Goal: Transaction & Acquisition: Purchase product/service

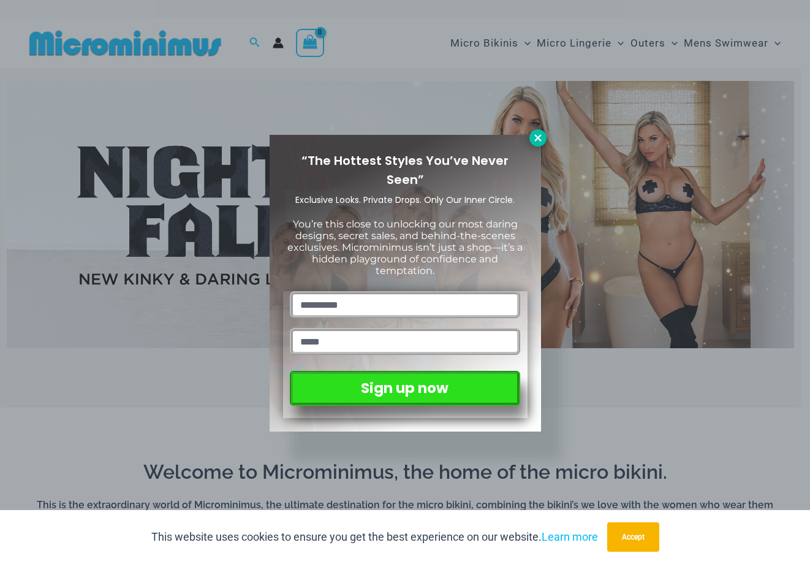
click at [533, 135] on icon at bounding box center [538, 137] width 11 height 11
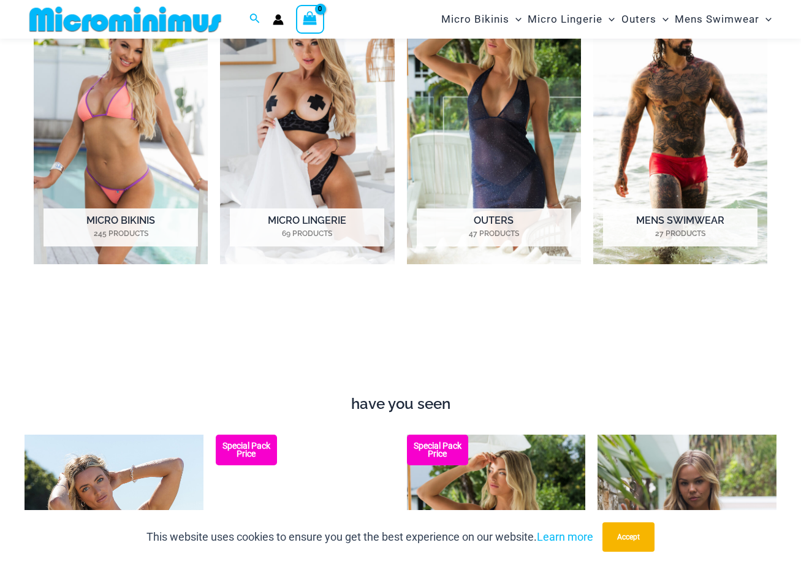
scroll to position [541, 0]
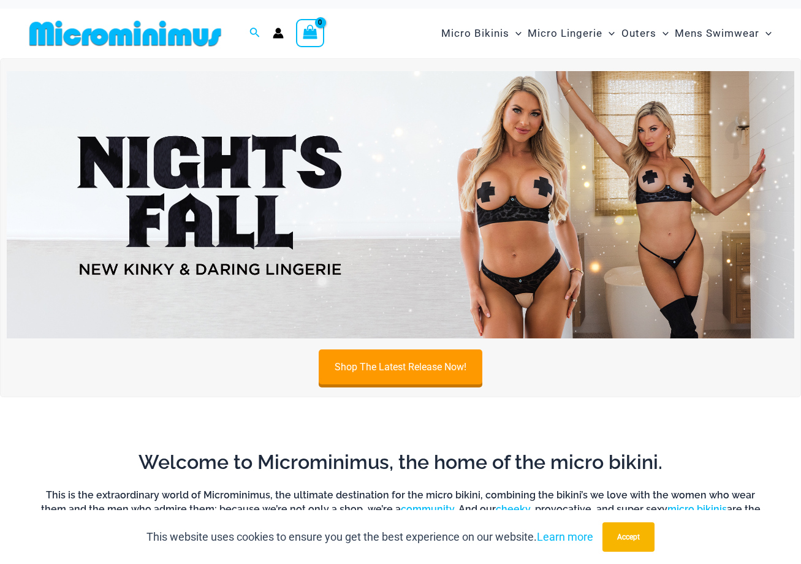
scroll to position [0, 0]
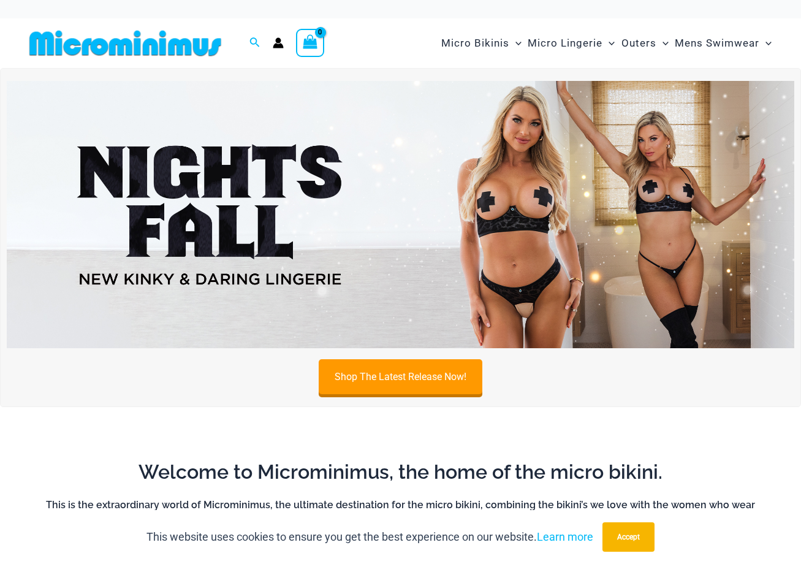
click at [515, 275] on img at bounding box center [401, 215] width 788 height 268
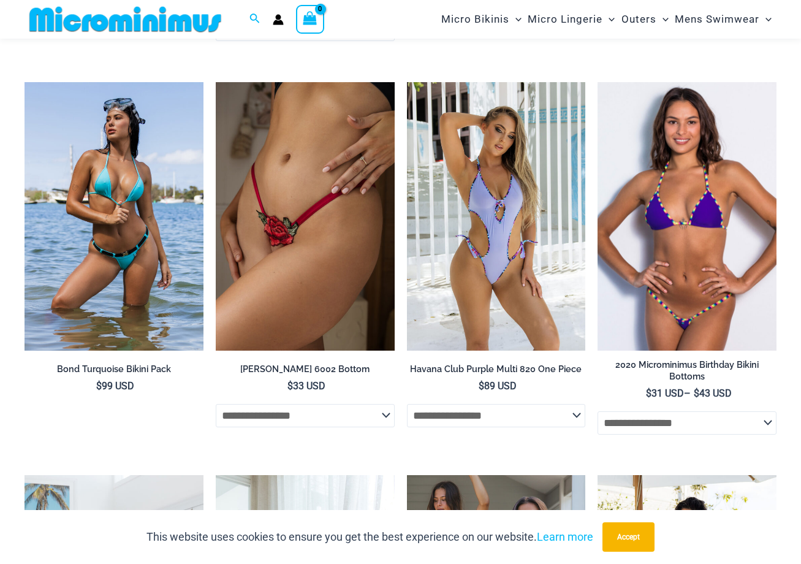
scroll to position [2653, 0]
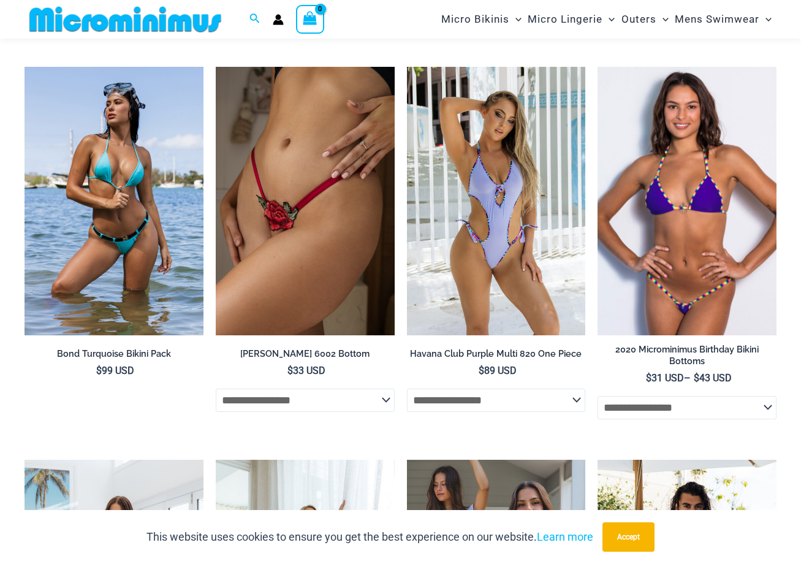
drag, startPoint x: 803, startPoint y: 32, endPoint x: 764, endPoint y: 363, distance: 333.3
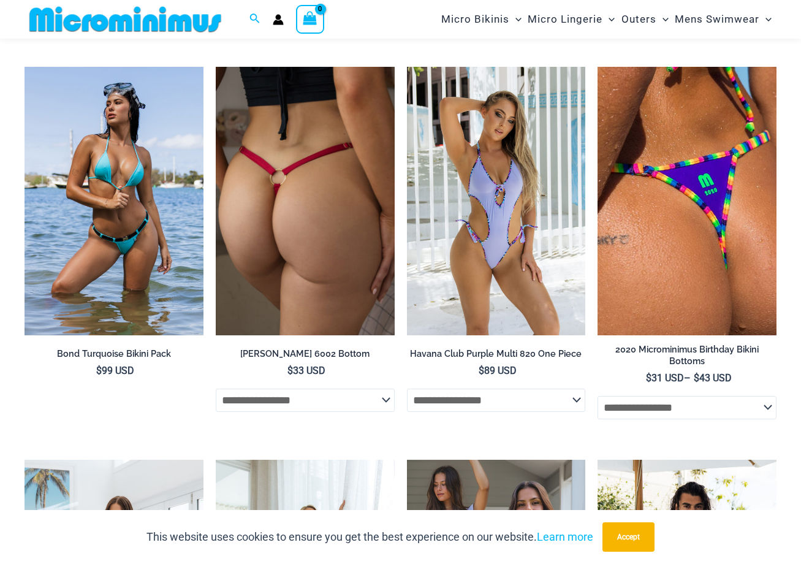
click at [336, 257] on img at bounding box center [305, 201] width 179 height 268
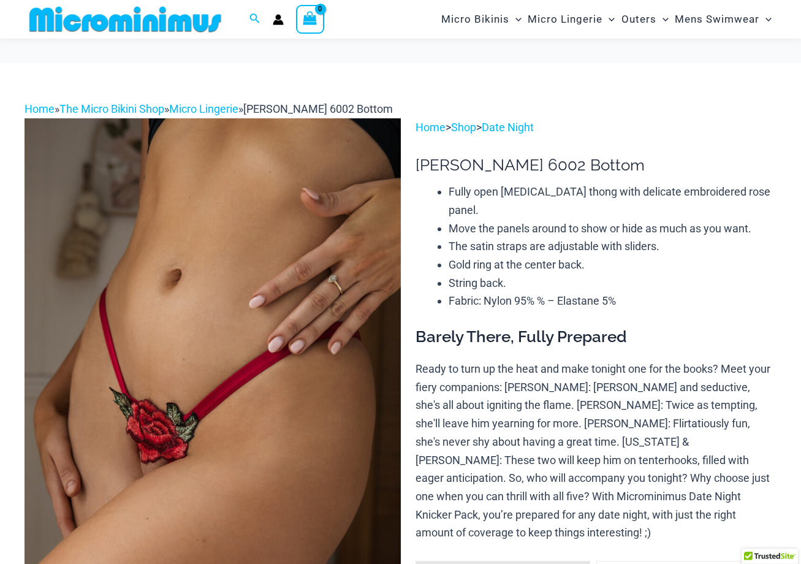
scroll to position [26, 0]
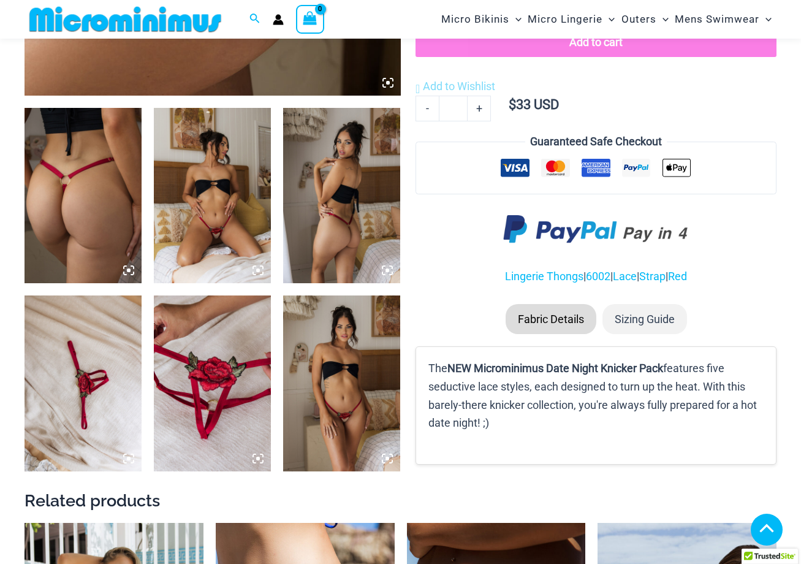
click at [362, 373] on img at bounding box center [341, 383] width 117 height 176
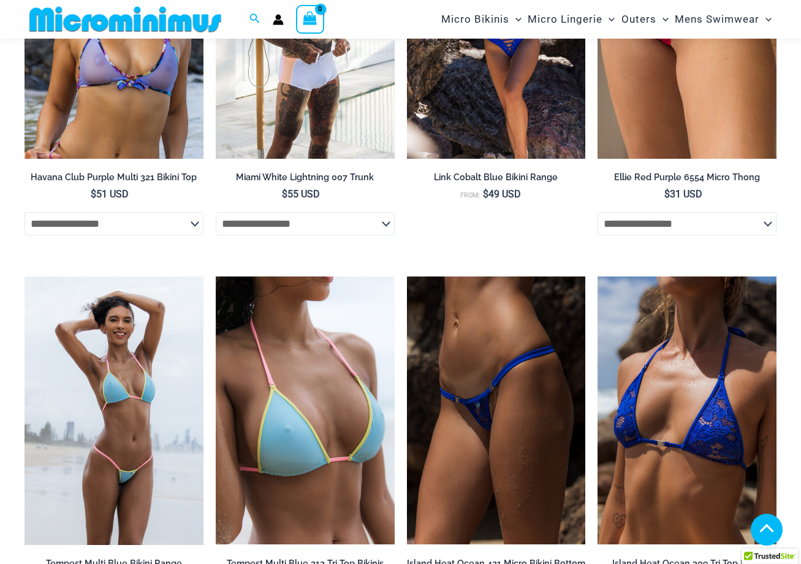
scroll to position [1739, 0]
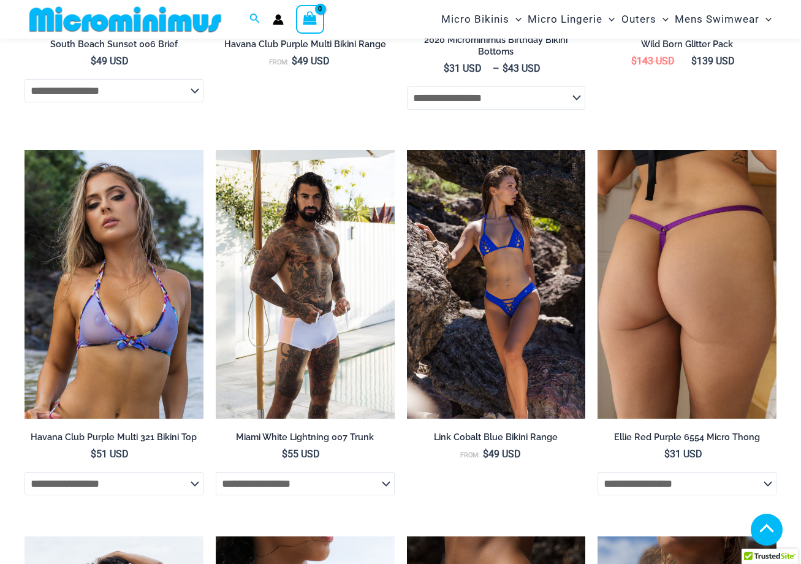
click at [641, 335] on img at bounding box center [687, 284] width 179 height 268
